Goal: Communication & Community: Answer question/provide support

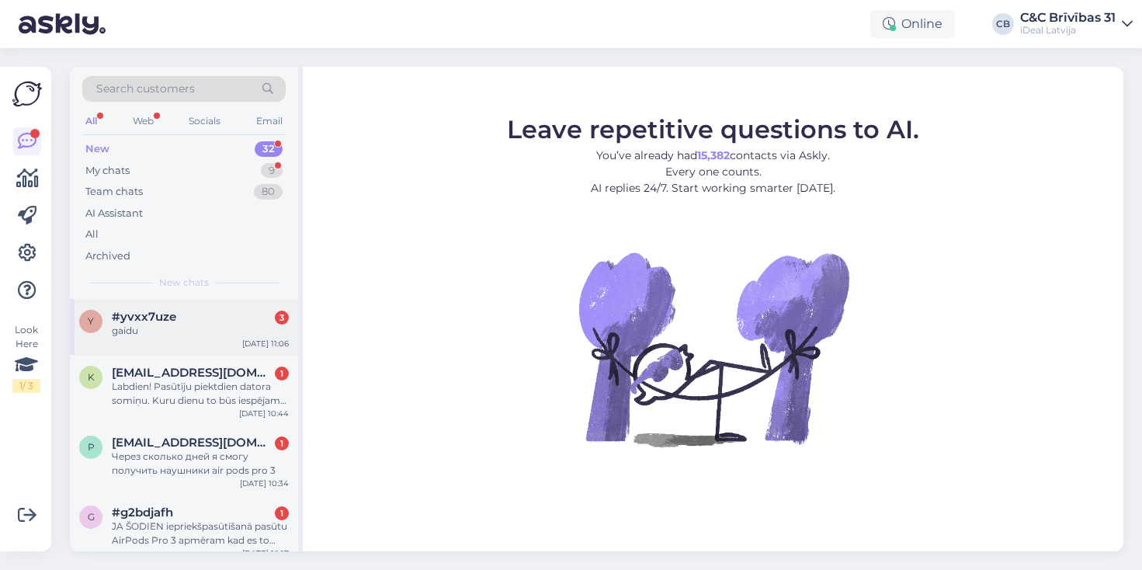
click at [197, 344] on div "y #yvxx7uze 3 gaidu [DATE] 11:06" at bounding box center [184, 327] width 228 height 56
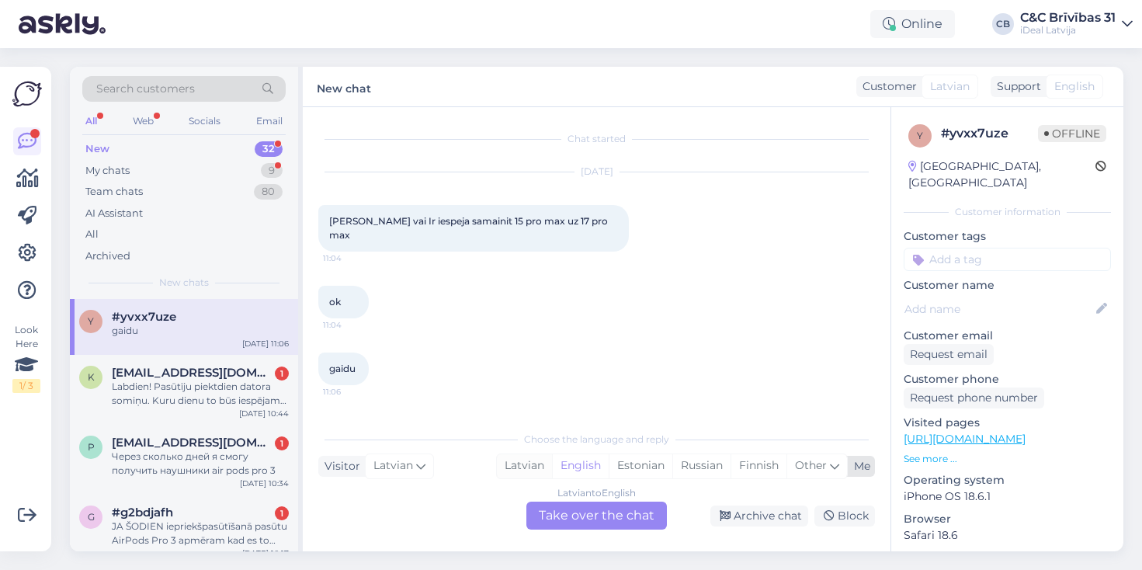
click at [522, 466] on div "Latvian" at bounding box center [524, 465] width 55 height 23
click at [613, 525] on div "Latvian to Latvian Take over the chat" at bounding box center [596, 515] width 140 height 28
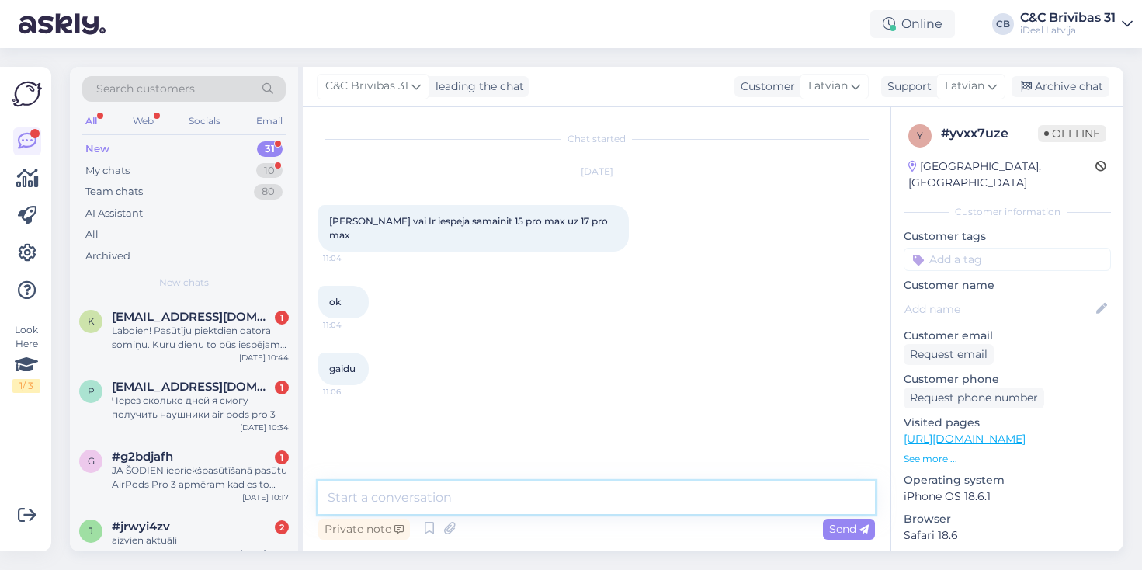
click at [580, 503] on textarea at bounding box center [596, 497] width 557 height 33
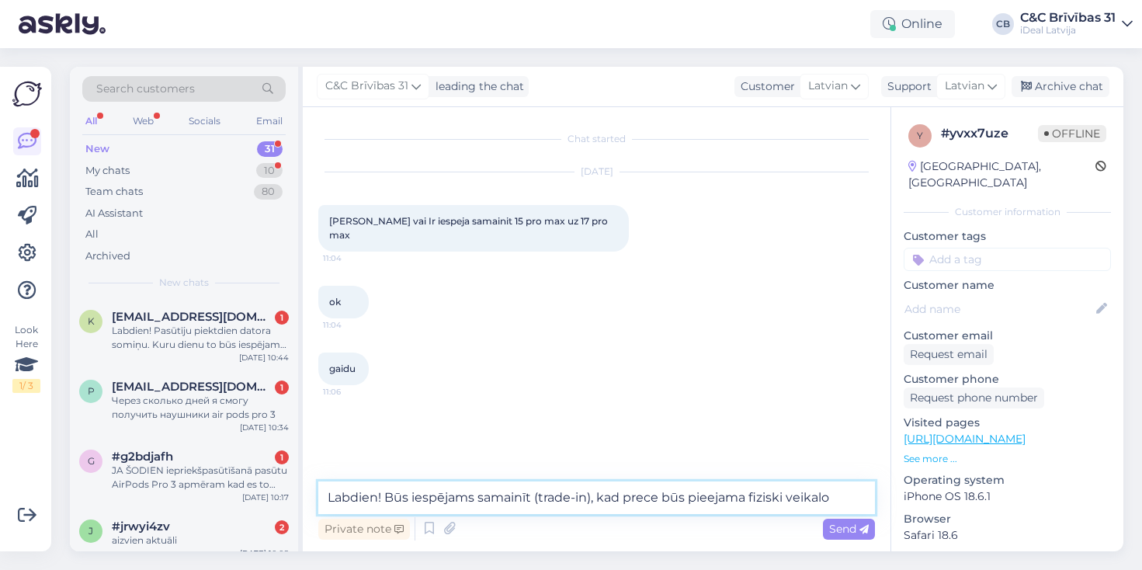
type textarea "Labdien! Būs iespējams samainīt (trade-in), kad prece būs pieejama fiziski veik…"
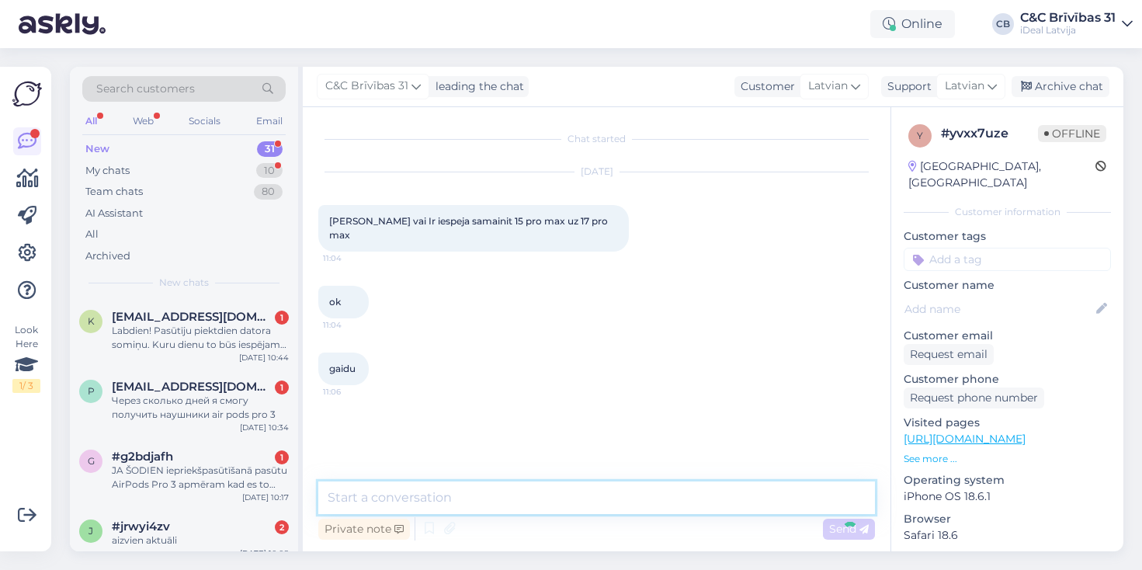
scroll to position [2, 0]
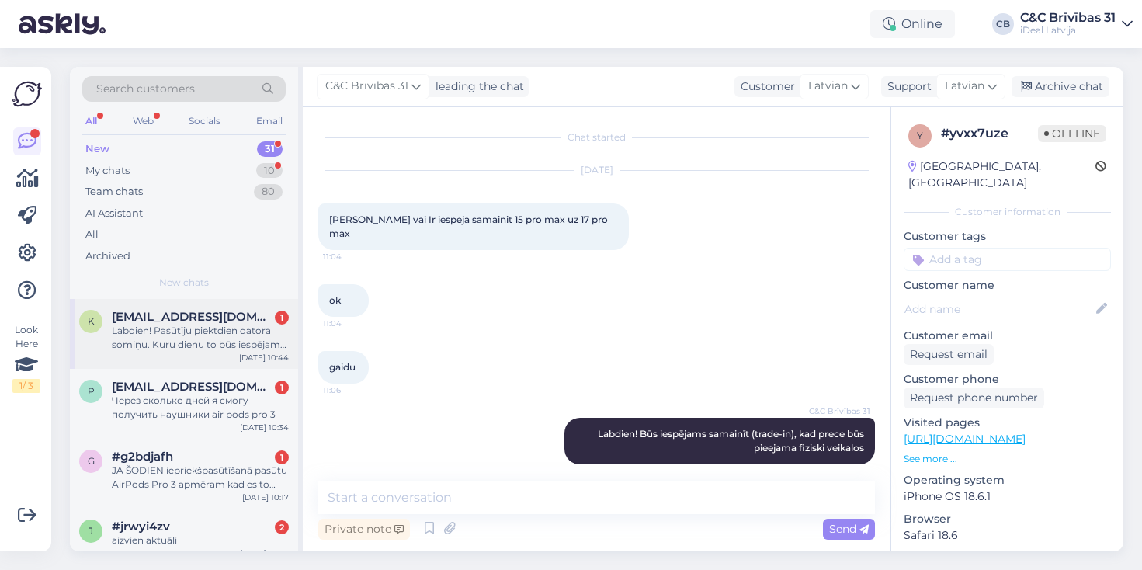
click at [206, 342] on div "Labdien! Pasūtīju piektdien datora somiņu. Kuru dienu to būs iespējams izņemt? …" at bounding box center [200, 338] width 177 height 28
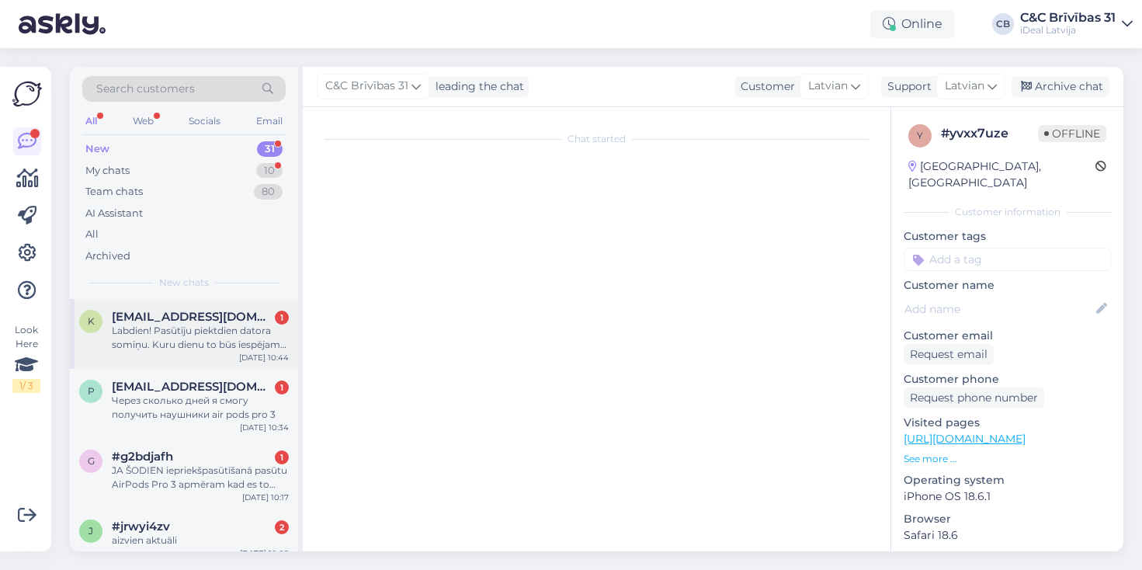
scroll to position [0, 0]
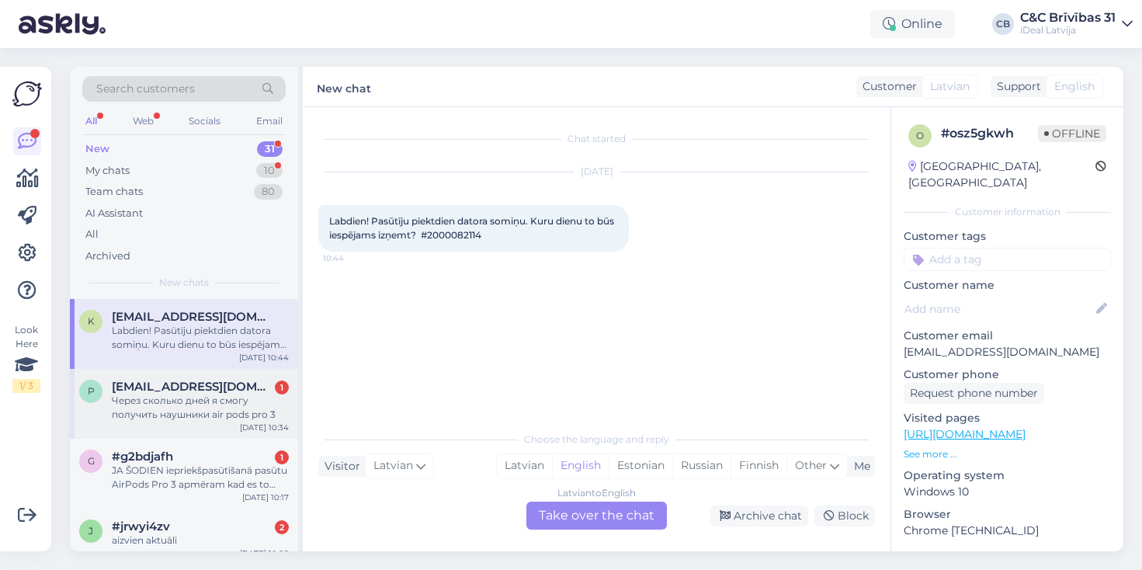
click at [201, 414] on div "Через сколько дней я смогу получить наушники air pods pro 3" at bounding box center [200, 408] width 177 height 28
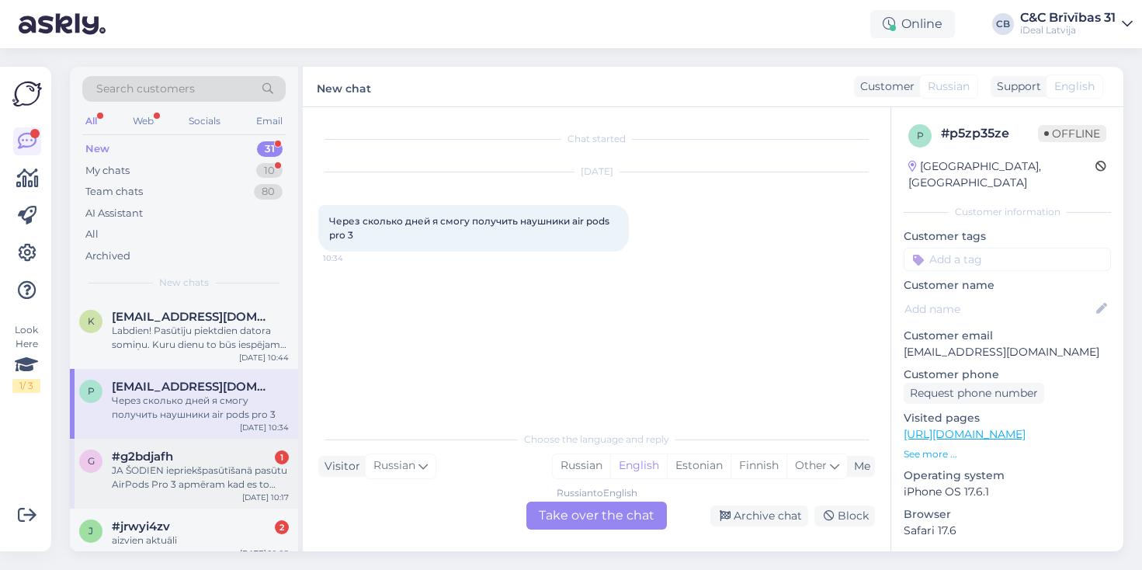
click at [206, 463] on div "JA ŠODIEN iepriekšpasūtīšanā pasūtu AirPods Pro 3 apmēram kad es to dabūšu" at bounding box center [200, 477] width 177 height 28
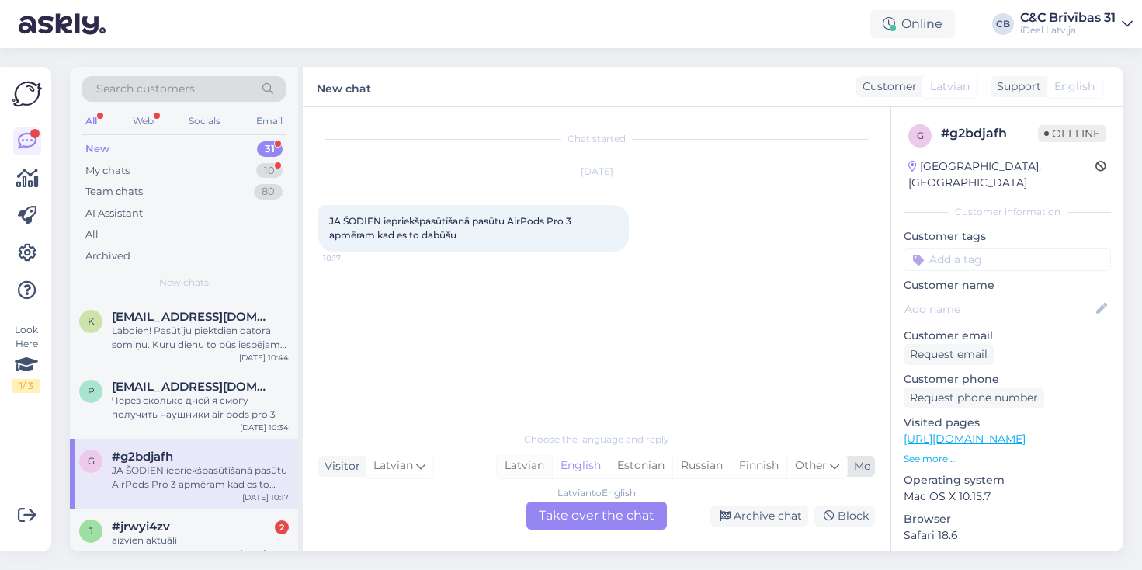
click at [527, 471] on div "Latvian" at bounding box center [524, 465] width 55 height 23
click at [630, 513] on div "Latvian to Latvian Take over the chat" at bounding box center [596, 515] width 140 height 28
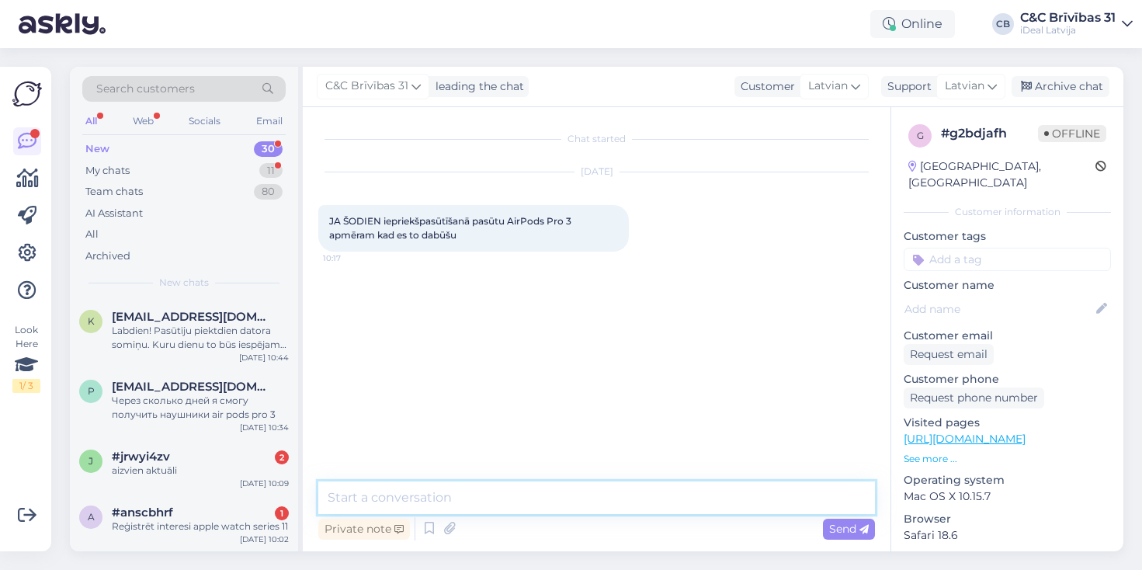
click at [630, 502] on textarea at bounding box center [596, 497] width 557 height 33
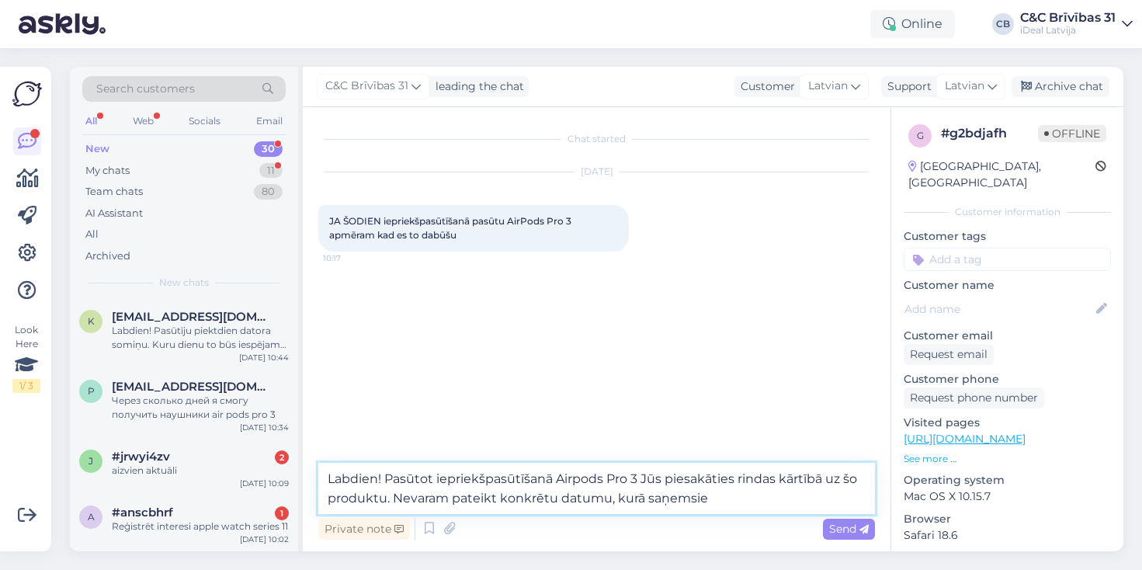
type textarea "Labdien! Pasūtot iepriekšpasūtīšanā Airpods Pro 3 Jūs piesakāties rindas kārtīb…"
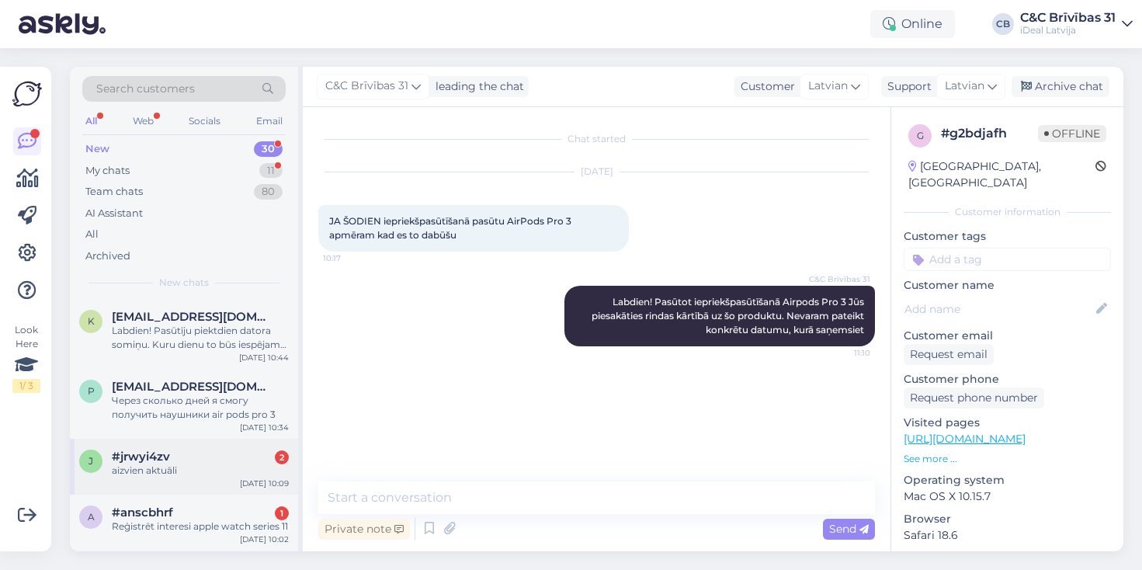
click at [200, 464] on div "aizvien aktuāli" at bounding box center [200, 470] width 177 height 14
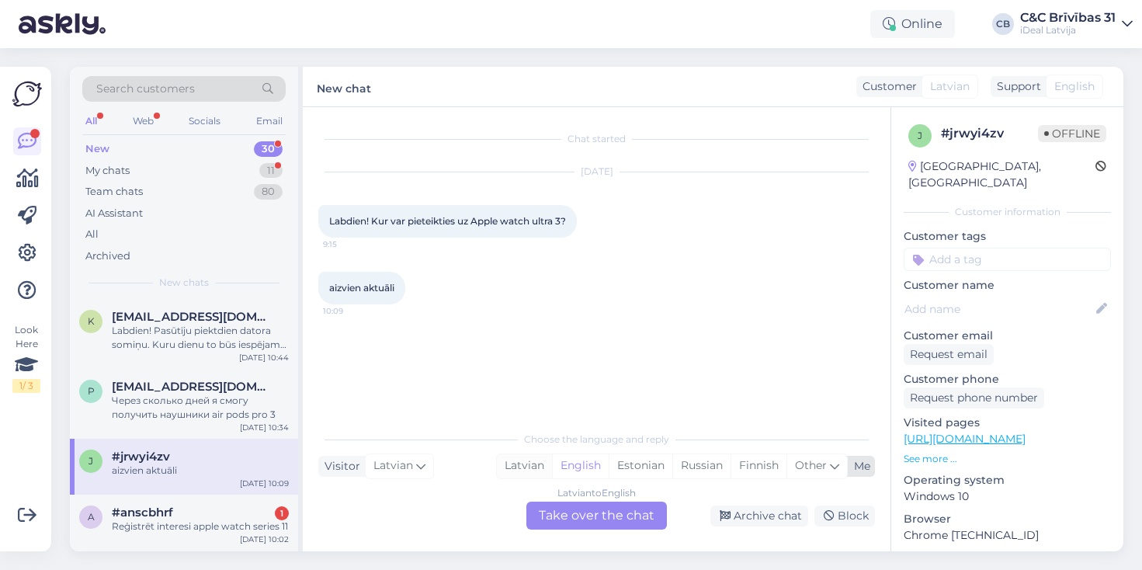
click at [529, 473] on div "Latvian" at bounding box center [524, 465] width 55 height 23
click at [564, 512] on div "Latvian to Latvian Take over the chat" at bounding box center [596, 515] width 140 height 28
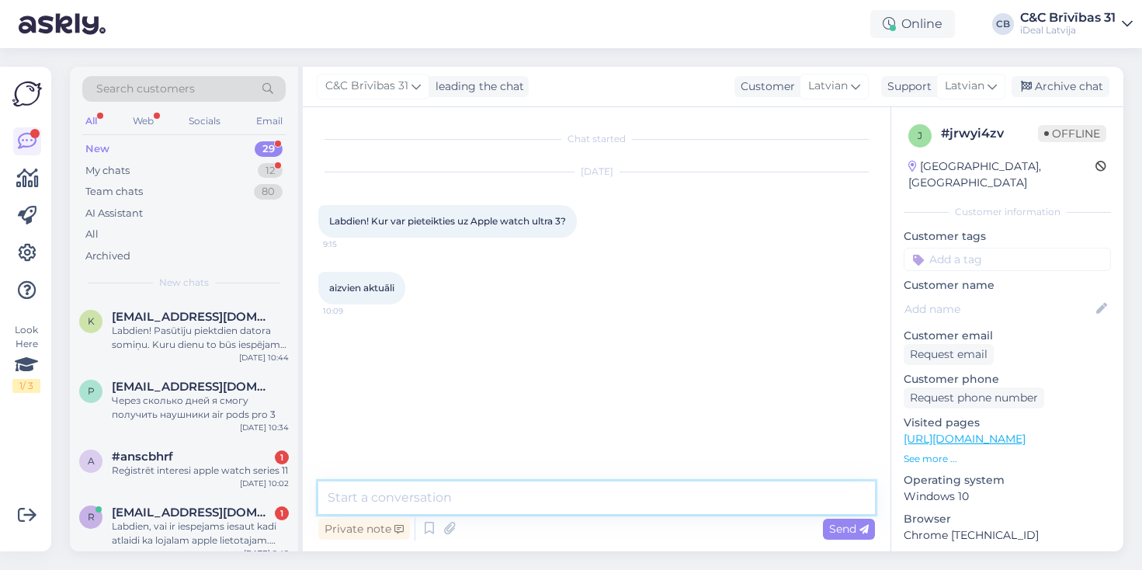
click at [563, 496] on textarea at bounding box center [596, 497] width 557 height 33
type textarea "Labdien! Pieteikties varēs no 12. septembra"
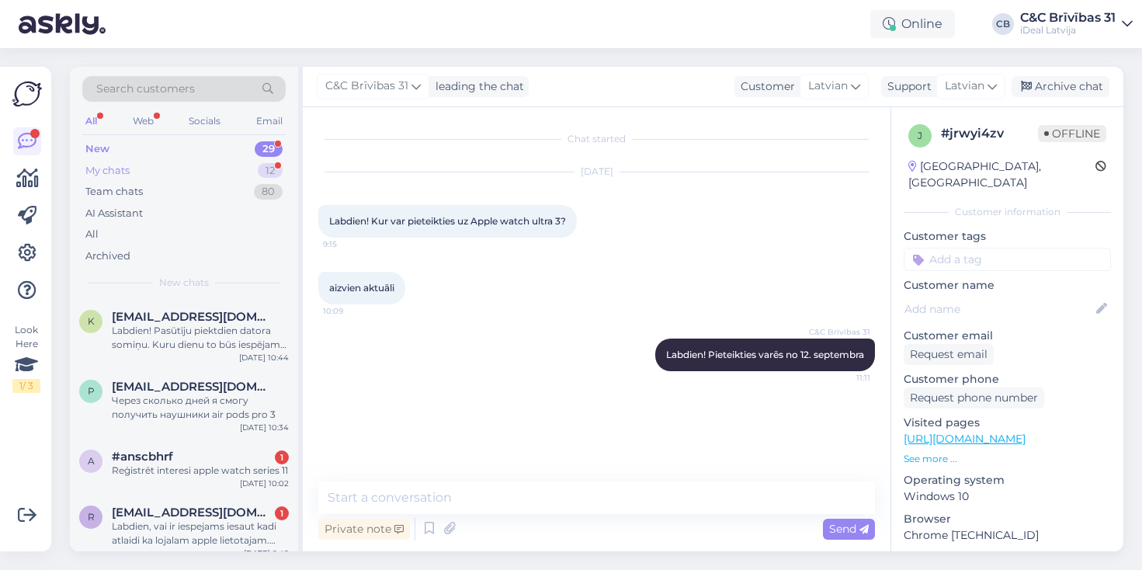
click at [226, 171] on div "My chats 12" at bounding box center [183, 171] width 203 height 22
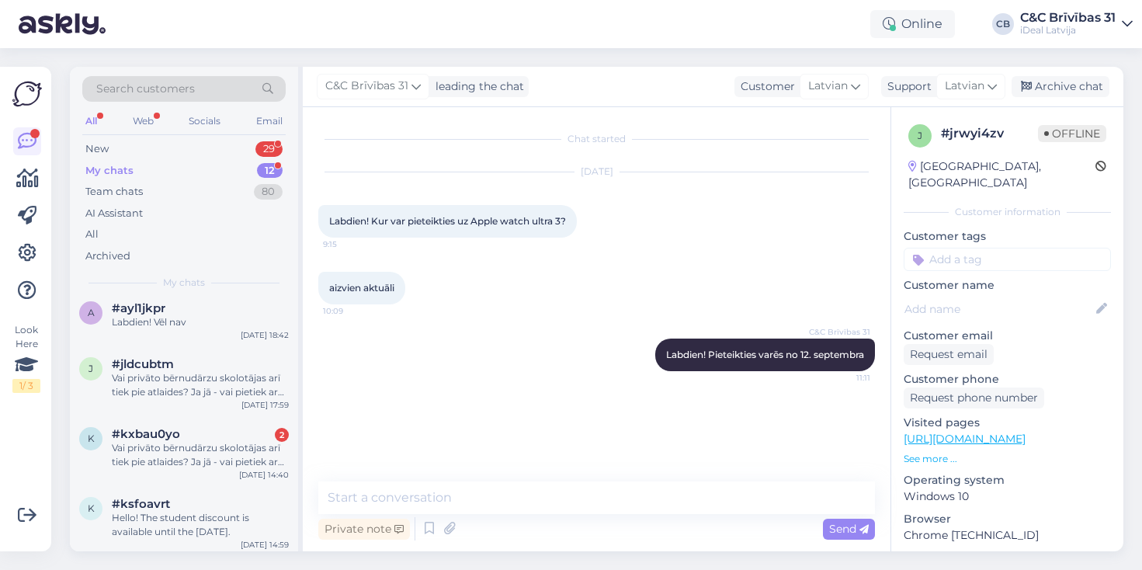
scroll to position [324, 0]
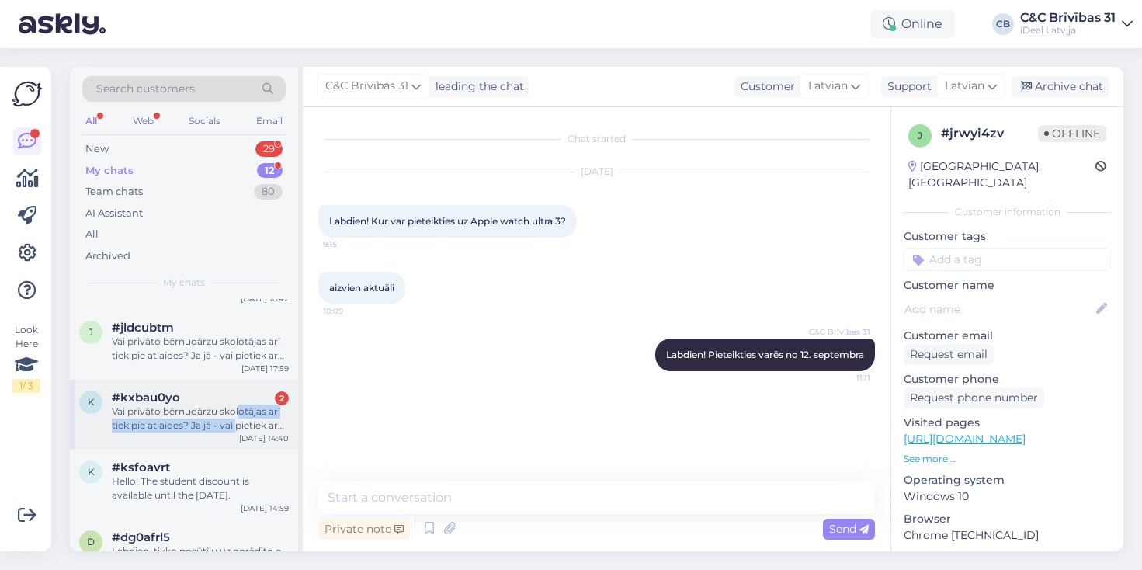
click at [238, 414] on div "Vai privāto bērnudārzu skolotājas arī tiek pie atlaides? Ja jā - vai pietiek ar…" at bounding box center [200, 418] width 177 height 28
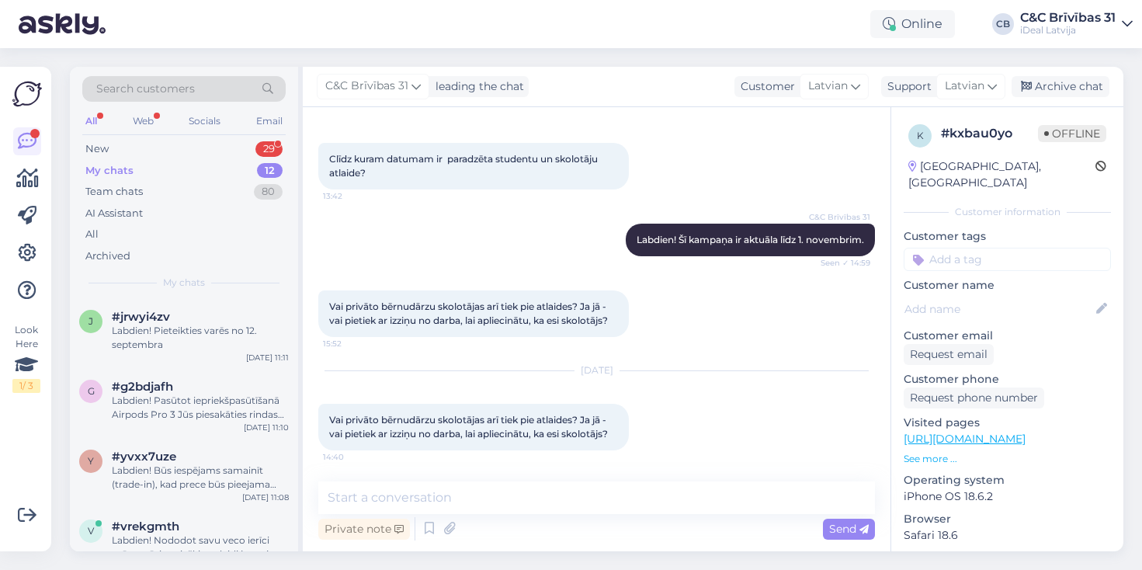
scroll to position [0, 0]
